Goal: Transaction & Acquisition: Purchase product/service

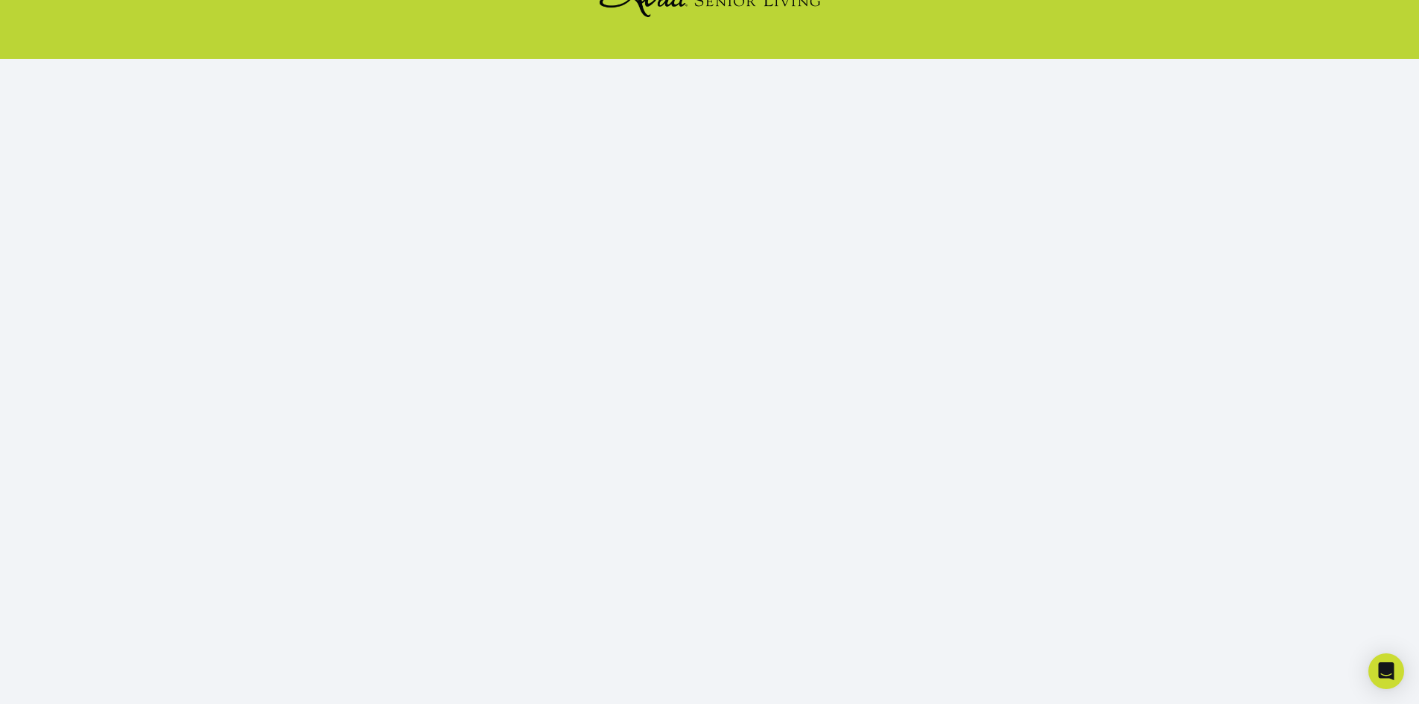
scroll to position [136, 0]
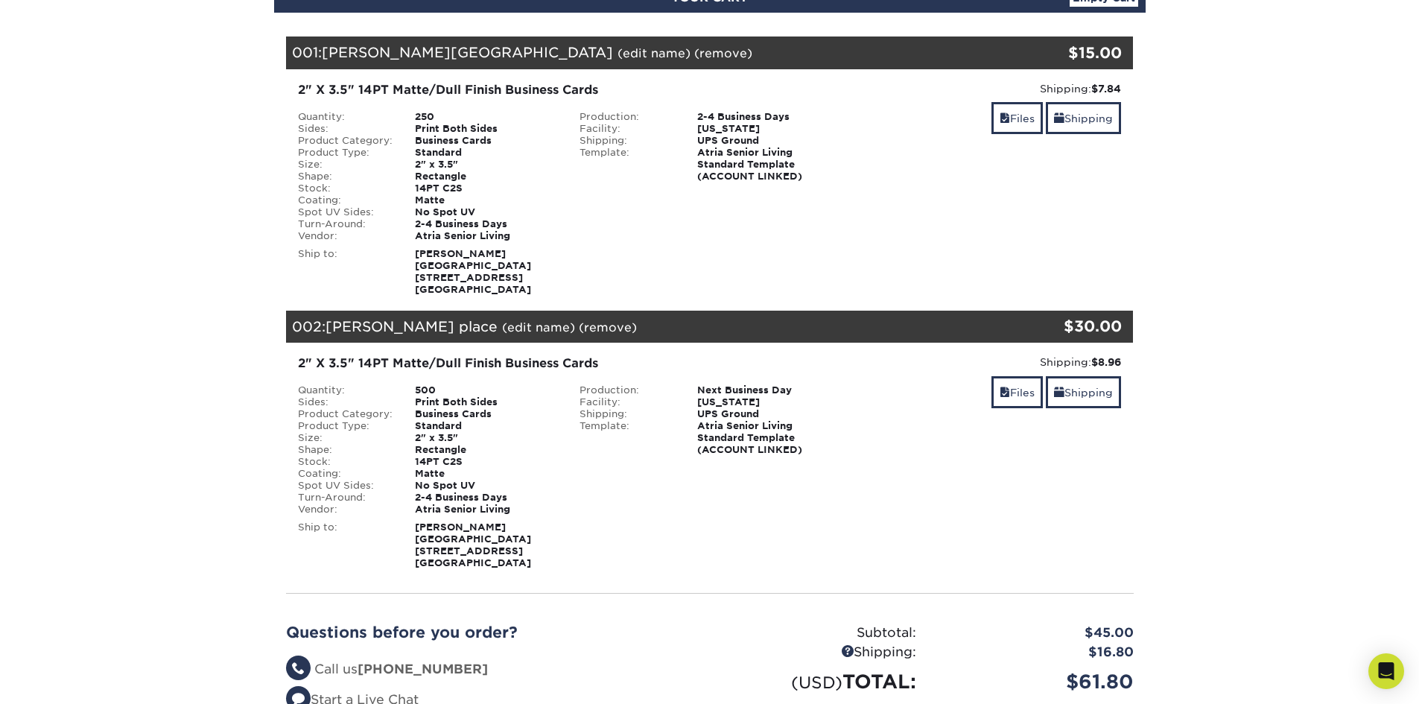
scroll to position [118, 0]
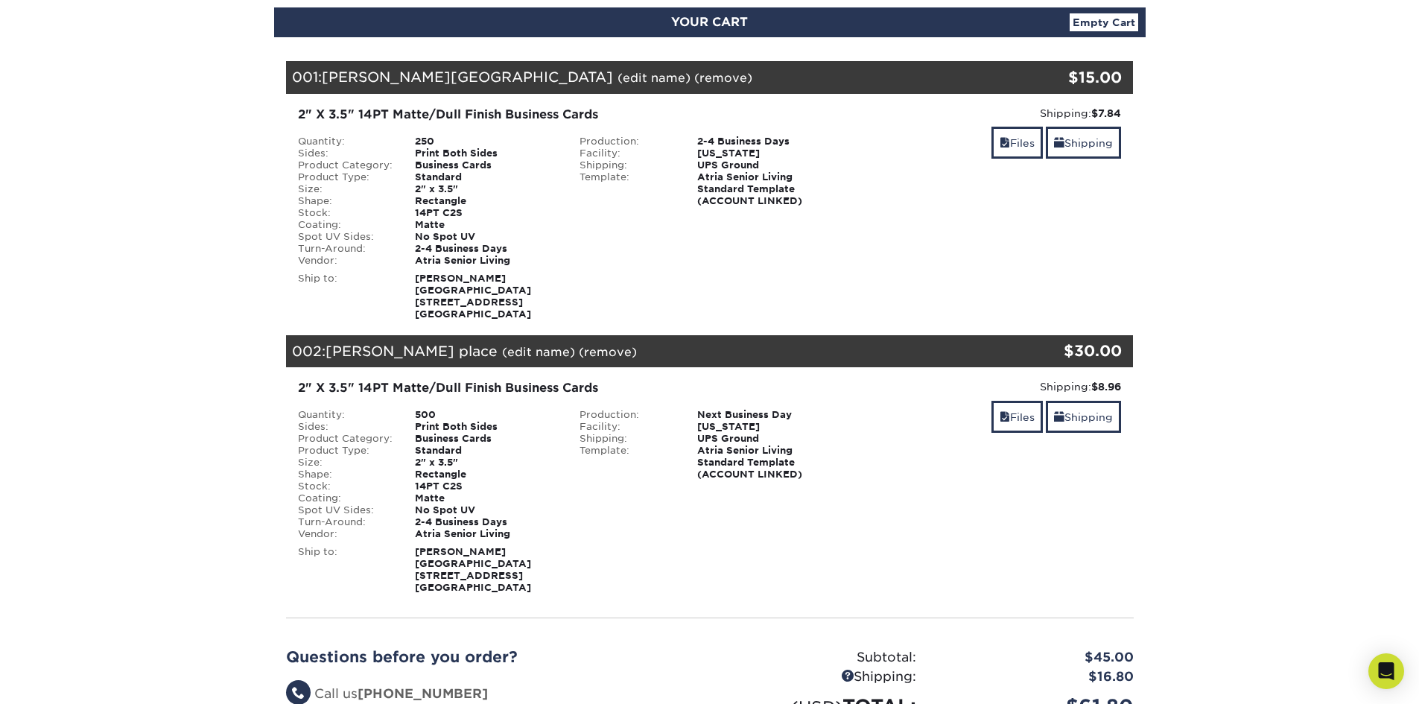
click at [694, 77] on link "(remove)" at bounding box center [723, 78] width 58 height 14
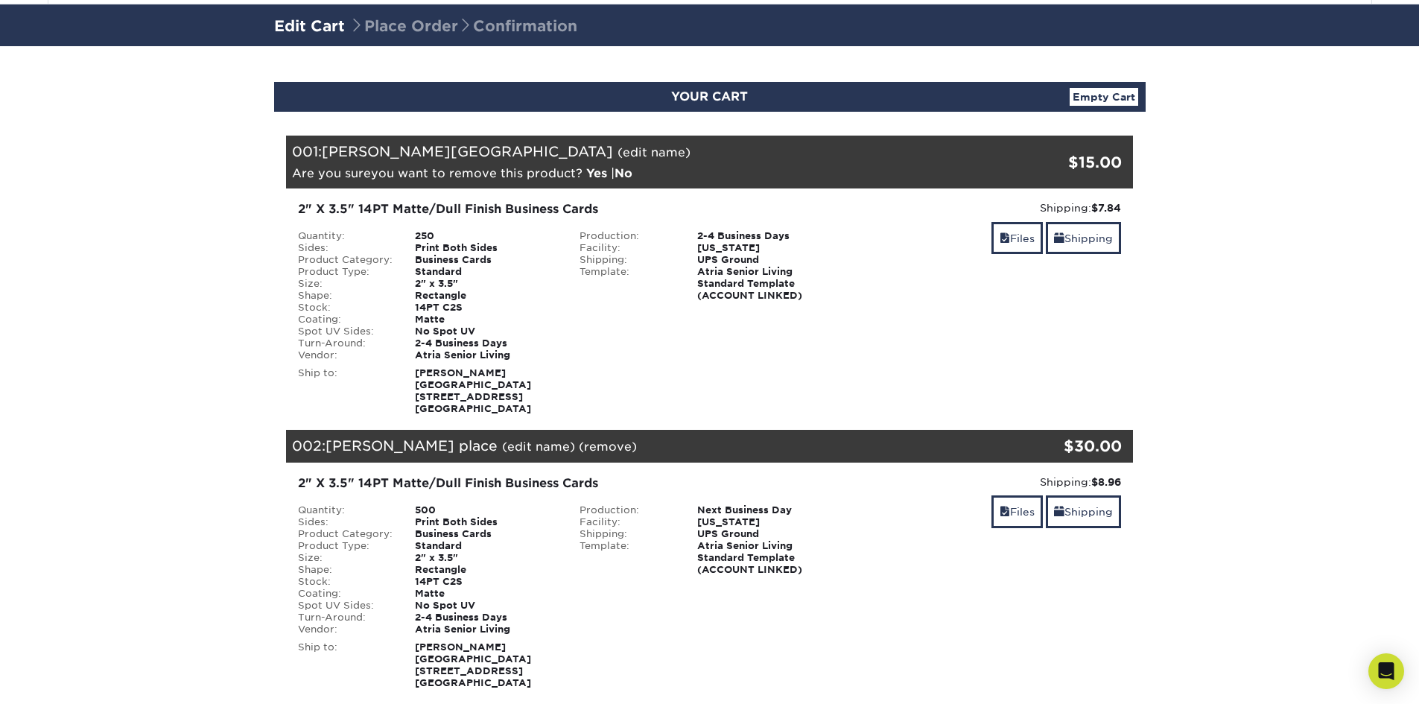
scroll to position [0, 0]
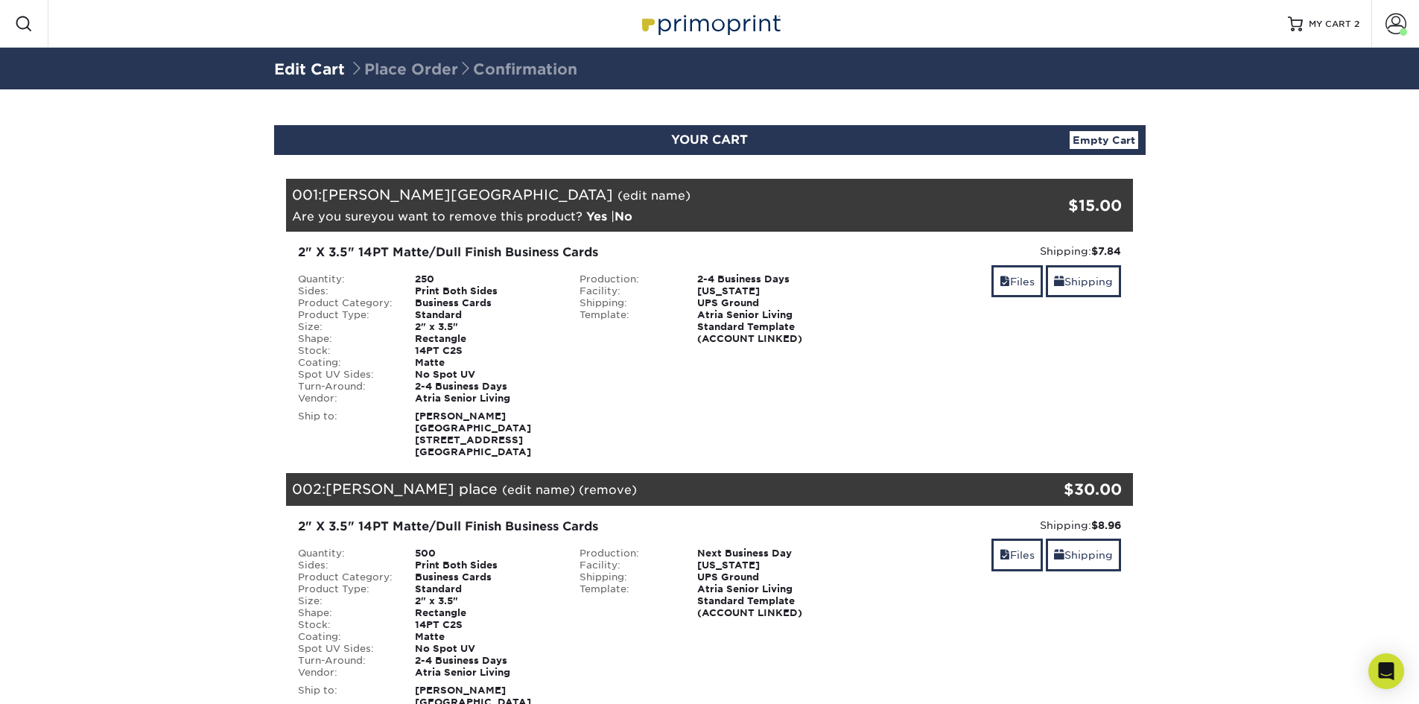
click at [607, 209] on link "Yes" at bounding box center [596, 216] width 21 height 14
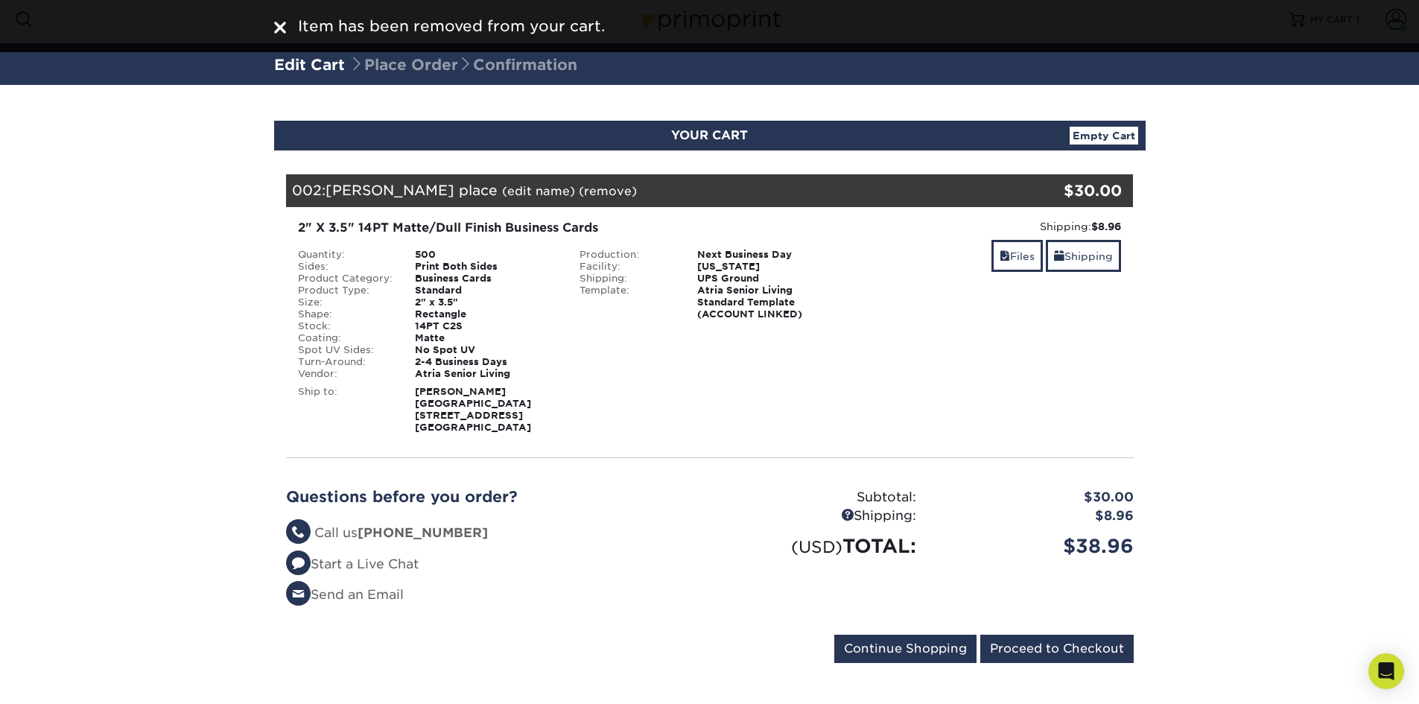
scroll to position [5, 0]
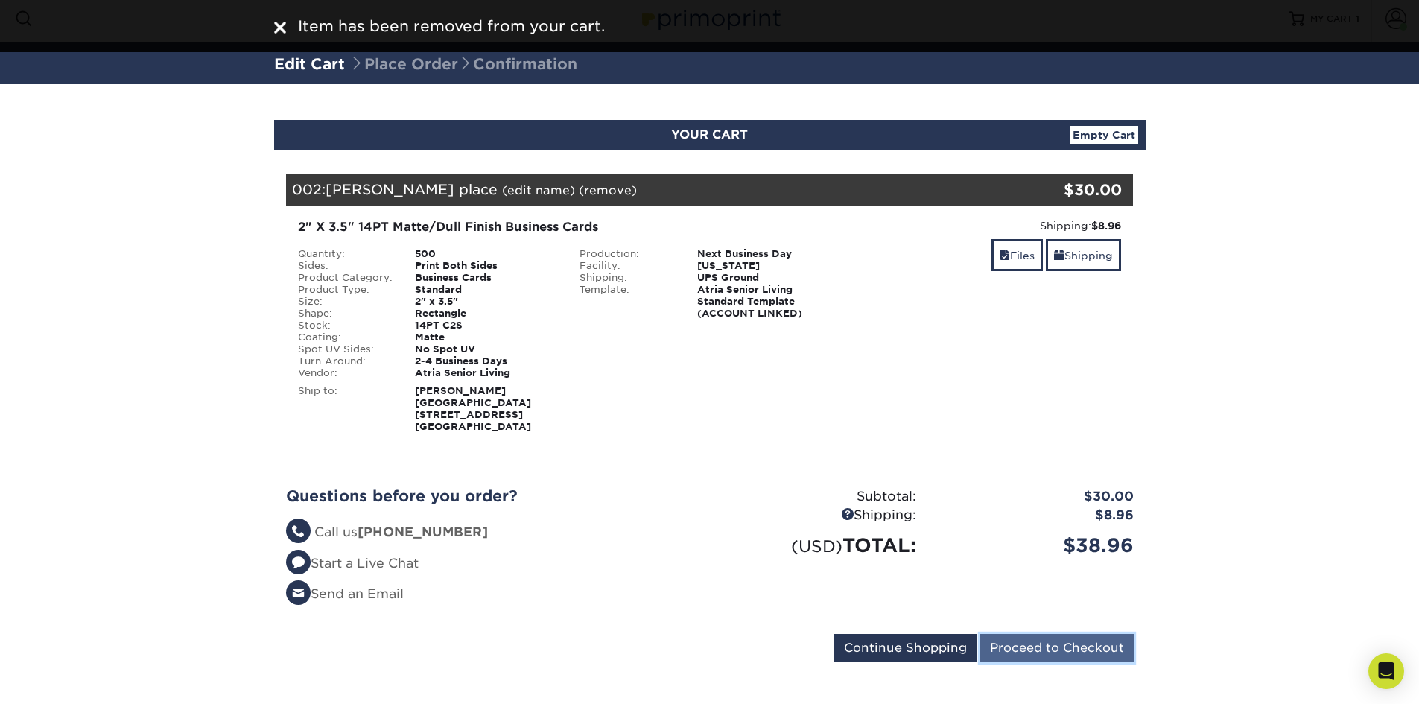
click at [1054, 639] on input "Proceed to Checkout" at bounding box center [1056, 648] width 153 height 28
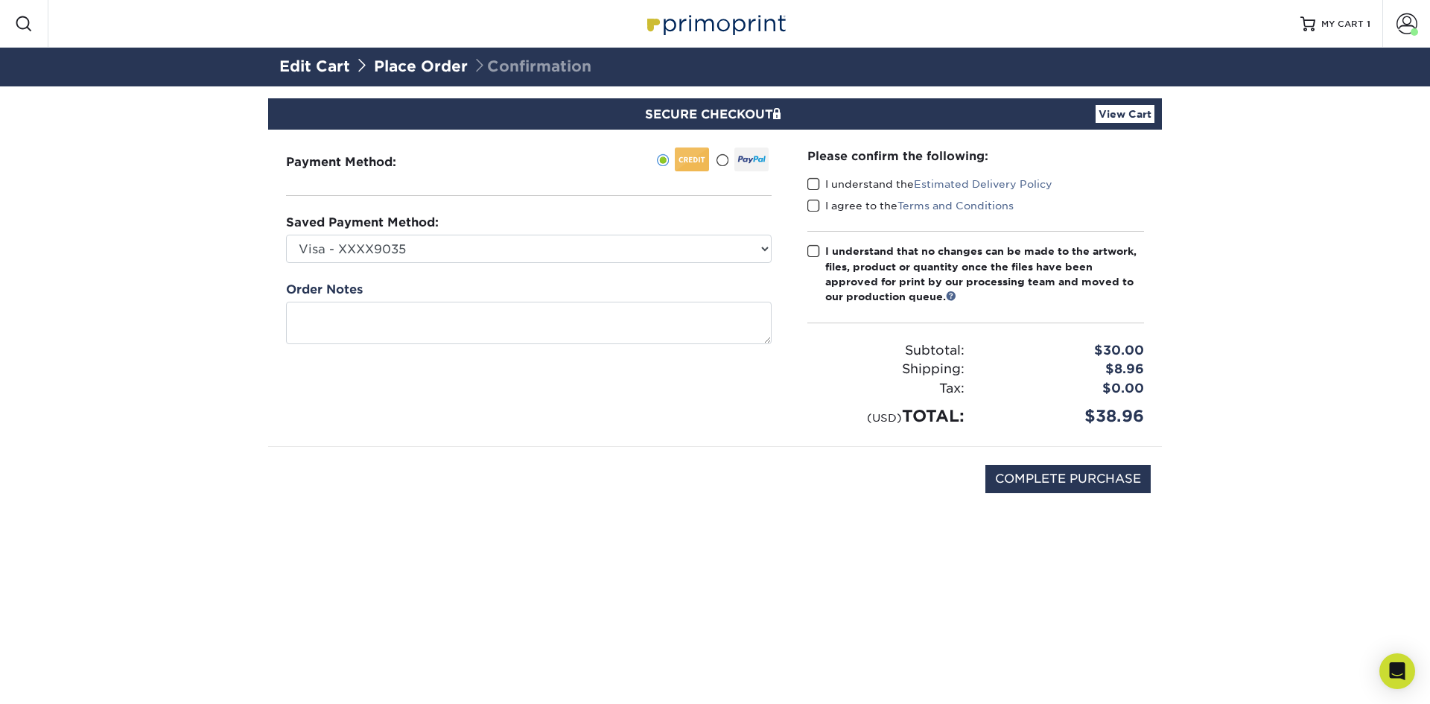
click at [812, 186] on span at bounding box center [813, 184] width 13 height 14
click at [0, 0] on input "I understand the Estimated Delivery Policy" at bounding box center [0, 0] width 0 height 0
click at [812, 201] on span at bounding box center [813, 206] width 13 height 14
click at [0, 0] on input "I agree to the Terms and Conditions" at bounding box center [0, 0] width 0 height 0
click at [812, 255] on span at bounding box center [813, 251] width 13 height 14
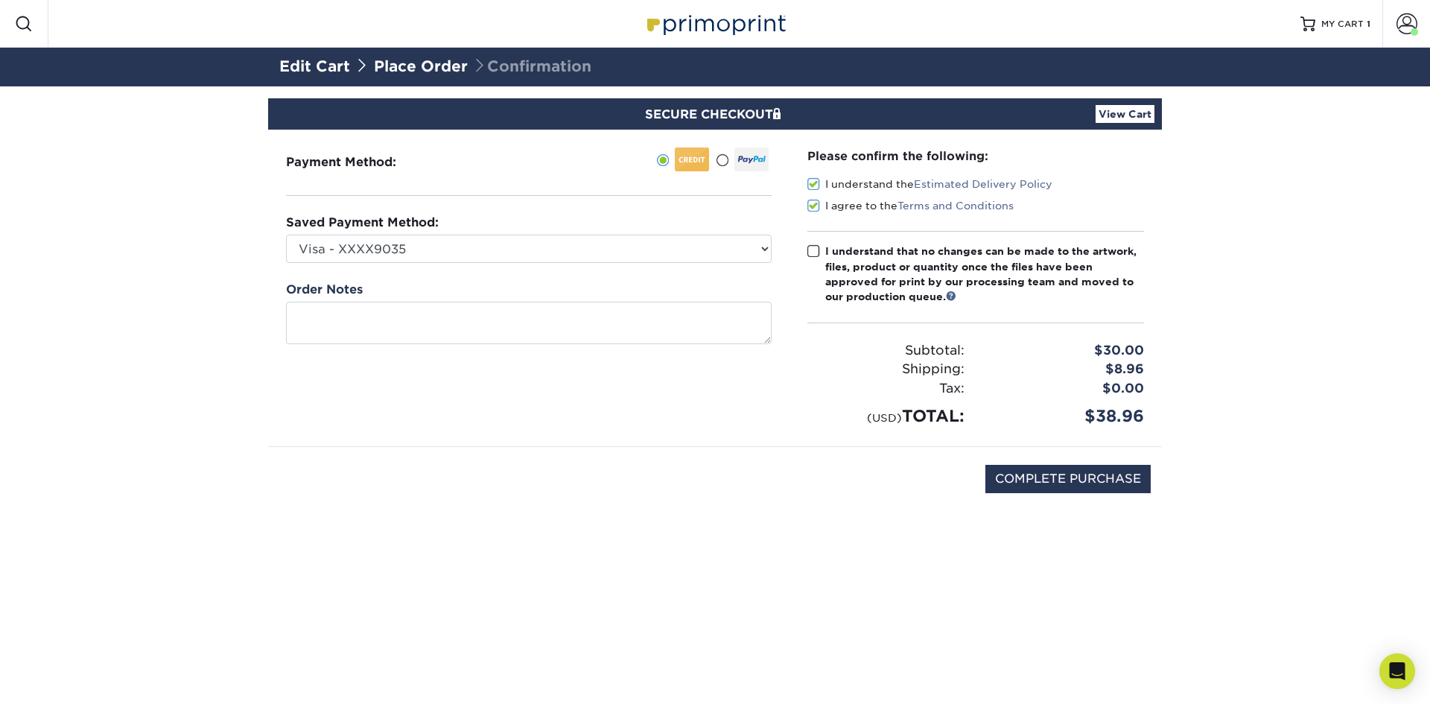
click at [0, 0] on input "I understand that no changes can be made to the artwork, files, product or quan…" at bounding box center [0, 0] width 0 height 0
click at [1063, 483] on input "COMPLETE PURCHASE" at bounding box center [1067, 479] width 165 height 28
type input "COMPLETE PURCHASE"
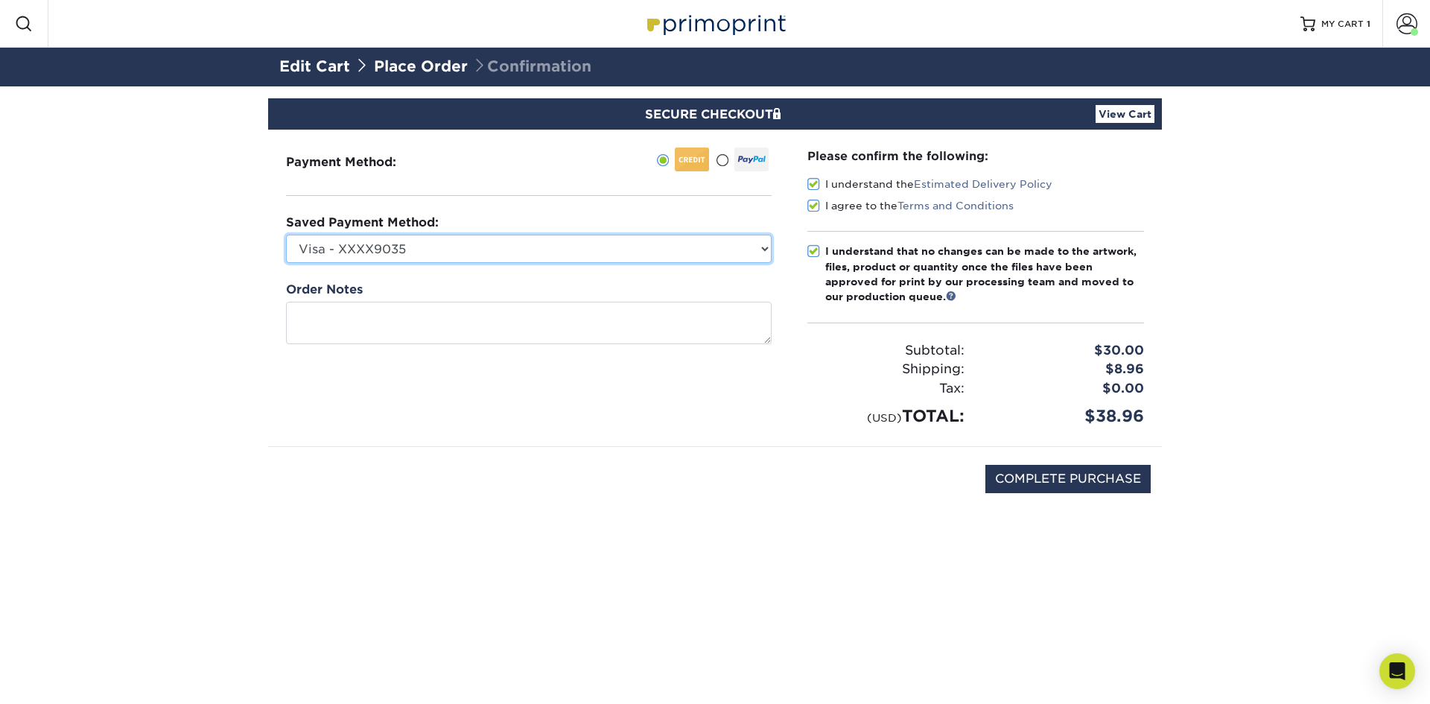
click at [486, 235] on select "Visa - XXXX9035 Visa - XXXX6770 Visa - XXXX4245 Visa - XXXX9651 New Credit Card" at bounding box center [529, 249] width 486 height 28
select select "73429"
click at [286, 235] on select "Visa - XXXX9035 Visa - XXXX6770 Visa - XXXX4245 Visa - XXXX9651 New Credit Card" at bounding box center [529, 249] width 486 height 28
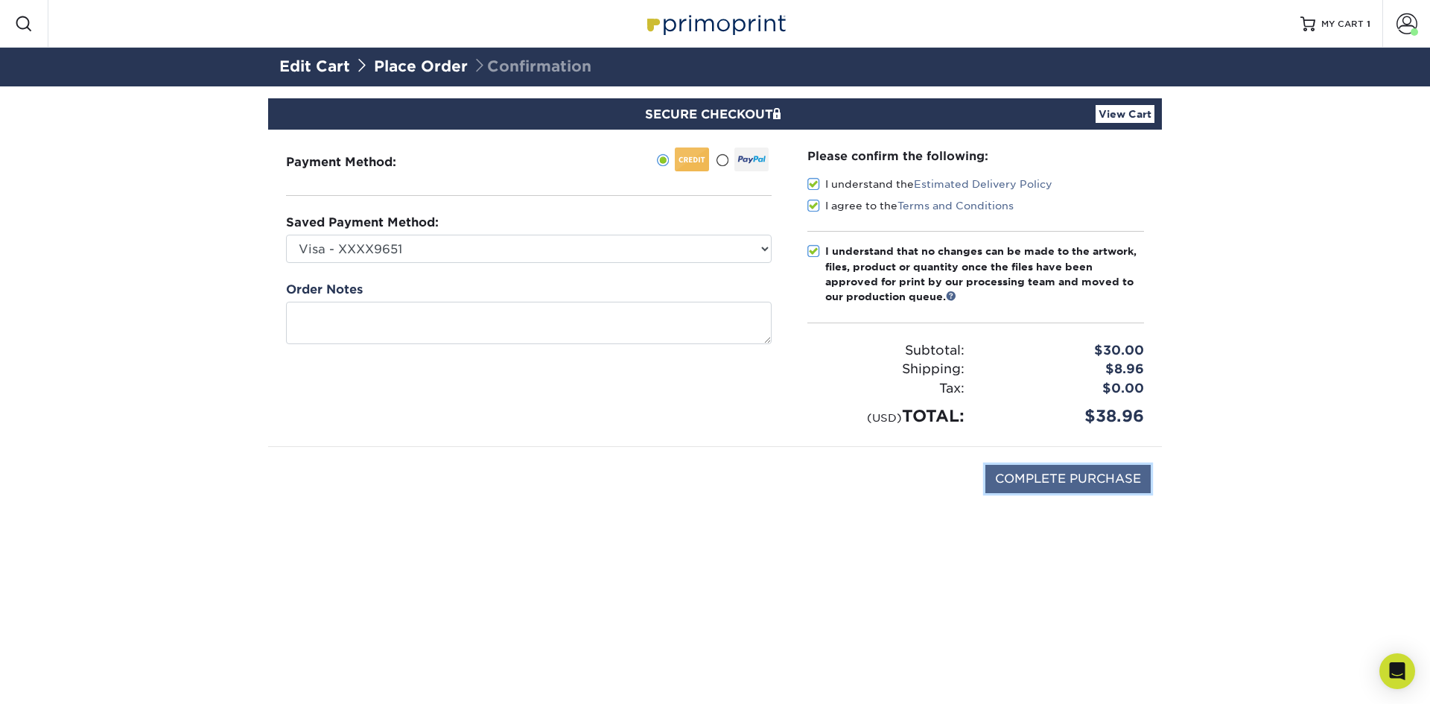
click at [1100, 483] on input "COMPLETE PURCHASE" at bounding box center [1067, 479] width 165 height 28
type input "PROCESSING, PLEASE WAIT..."
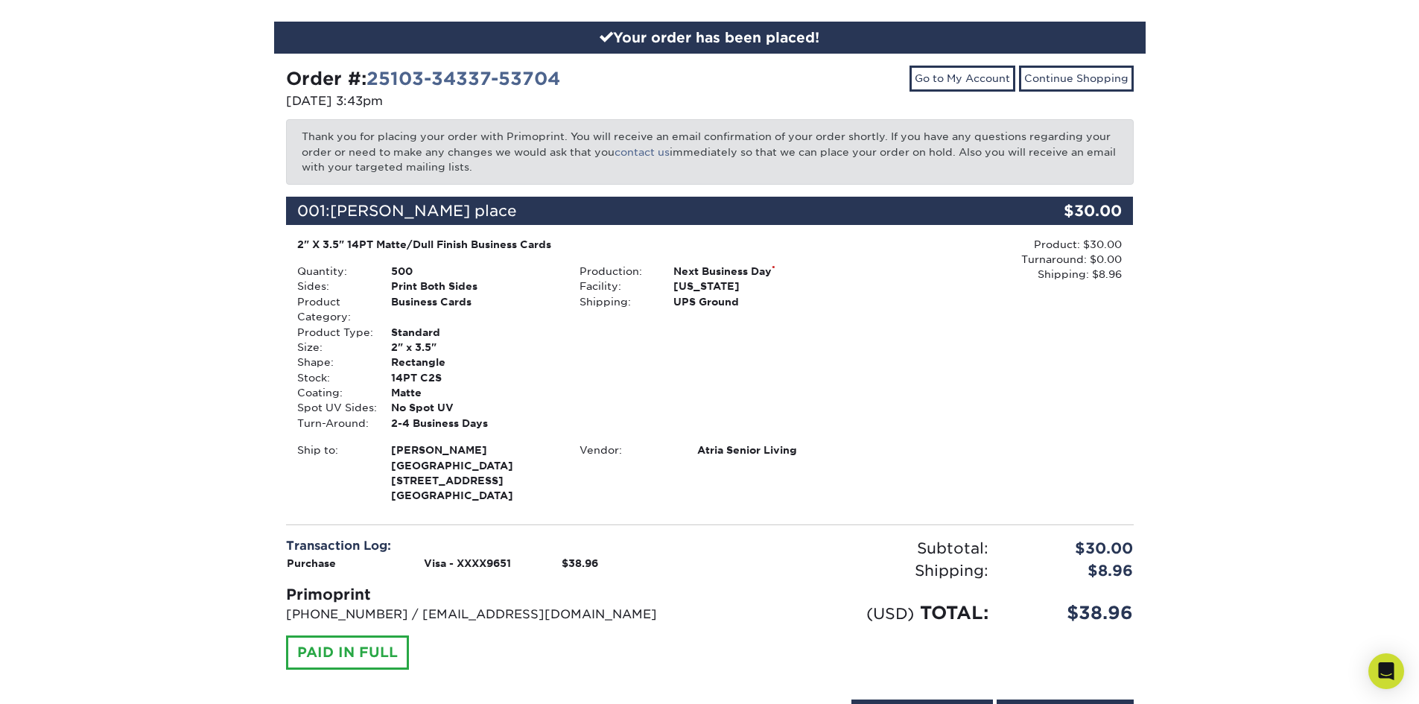
scroll to position [149, 0]
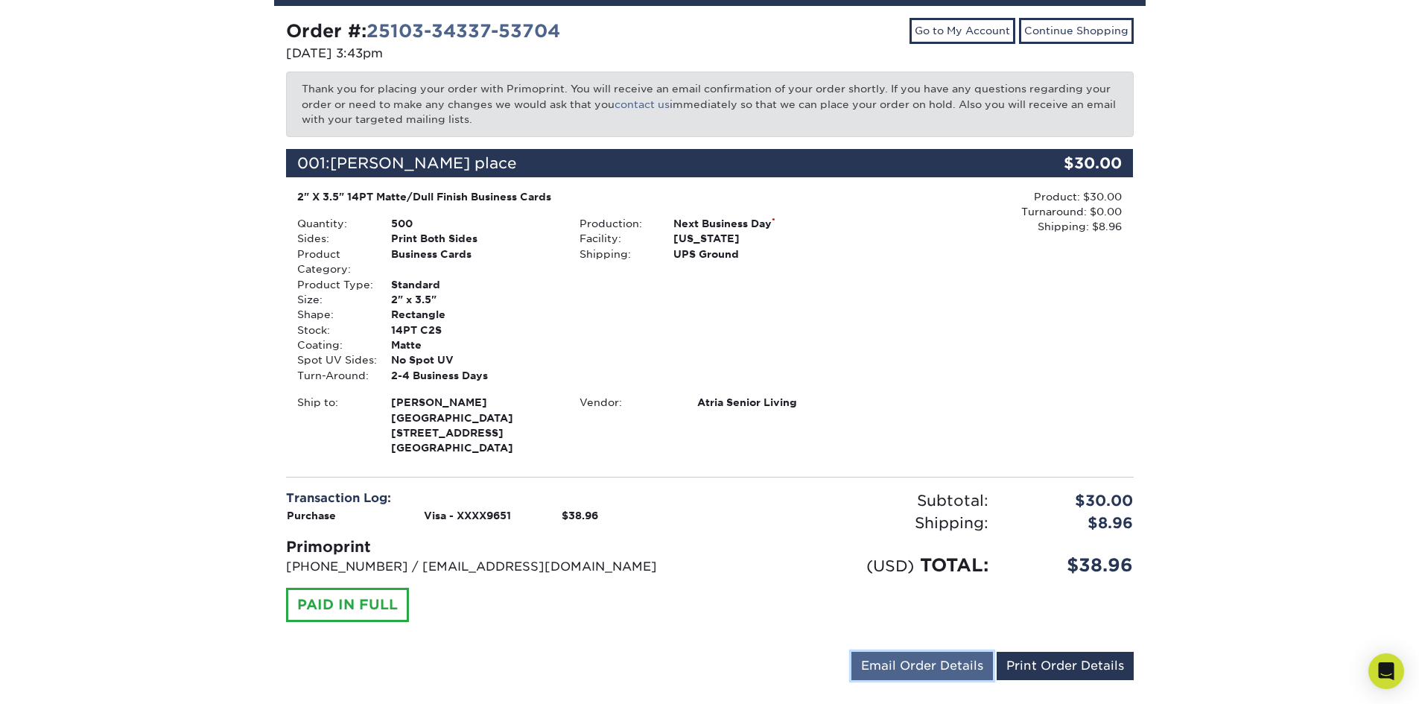
click at [947, 655] on link "Email Order Details" at bounding box center [921, 666] width 141 height 28
click at [1102, 586] on div "Subtotal: $30.00 Shipping: $8.96 Discounts: - $0.00 (USD) TOTAL: $38.96" at bounding box center [927, 564] width 435 height 150
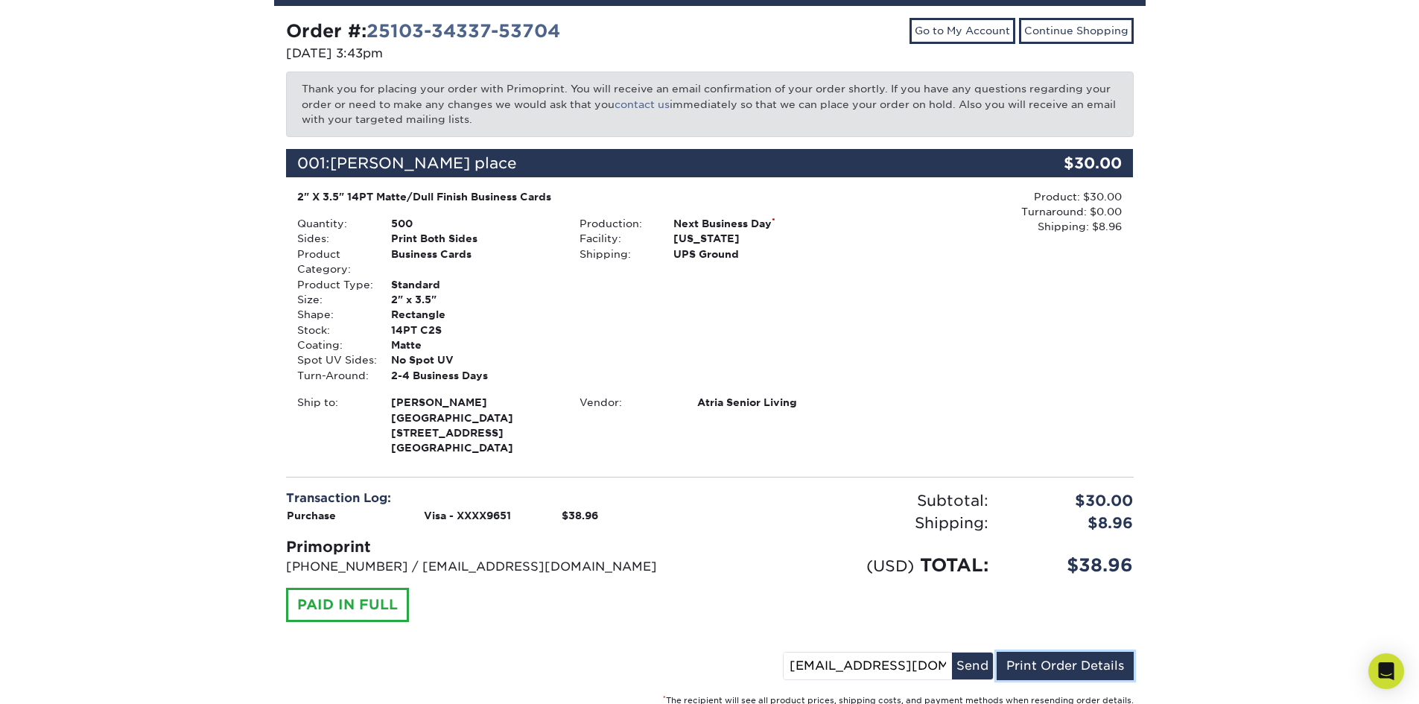
drag, startPoint x: 1063, startPoint y: 643, endPoint x: 949, endPoint y: 585, distance: 127.6
click at [1063, 652] on link "Print Order Details" at bounding box center [1064, 666] width 137 height 28
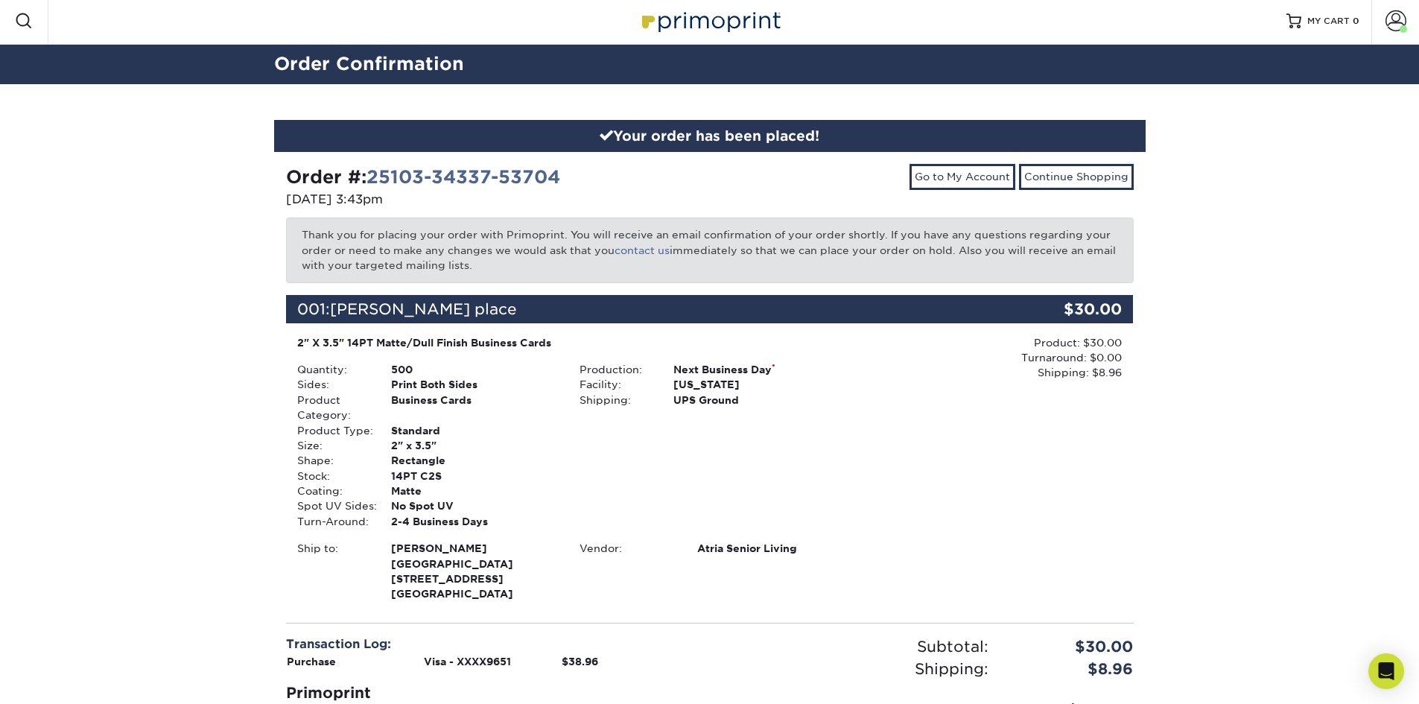
scroll to position [0, 0]
